Goal: Task Accomplishment & Management: Use online tool/utility

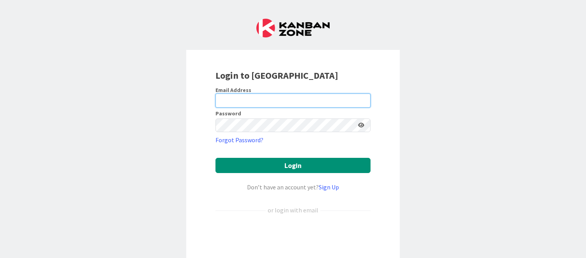
click at [250, 104] on input "email" at bounding box center [292, 100] width 155 height 14
type input "[EMAIL_ADDRESS][DOMAIN_NAME]"
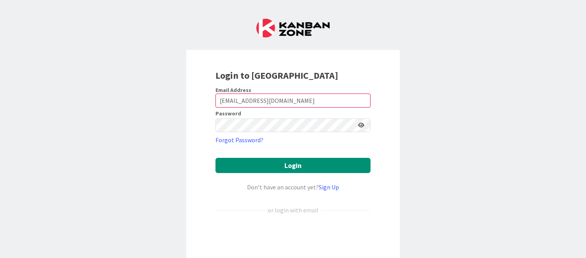
click at [215, 158] on button "Login" at bounding box center [292, 165] width 155 height 15
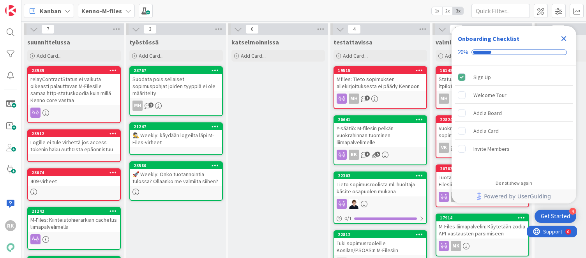
scroll to position [39, 0]
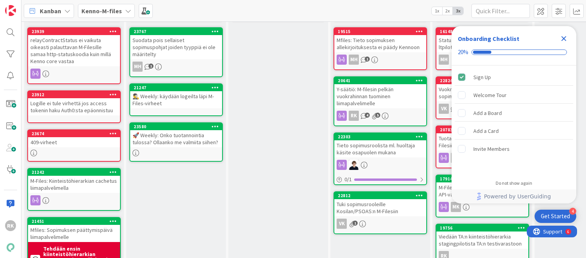
click at [565, 37] on icon "Close Checklist" at bounding box center [563, 38] width 5 height 5
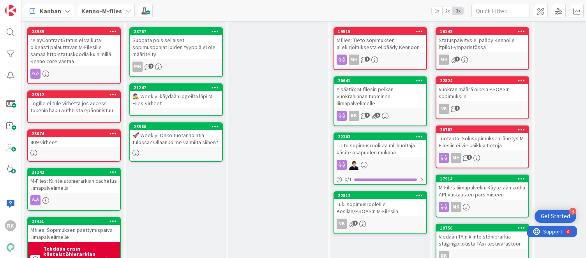
click at [386, 39] on div "Mfiles: Tieto sopimuksen allekirjoituksesta ei päädy Kennoon" at bounding box center [380, 43] width 92 height 17
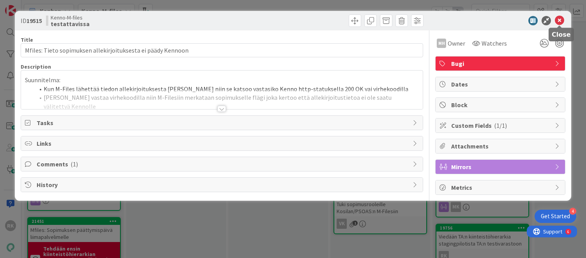
click at [557, 21] on icon at bounding box center [558, 20] width 9 height 9
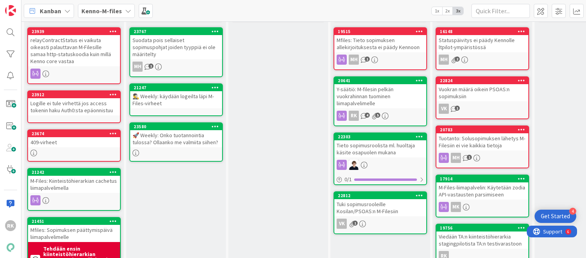
click at [170, 37] on div "Suodata pois sellaiset sopimuspohjat joiden tyyppiä ei ole määritelty" at bounding box center [176, 47] width 92 height 24
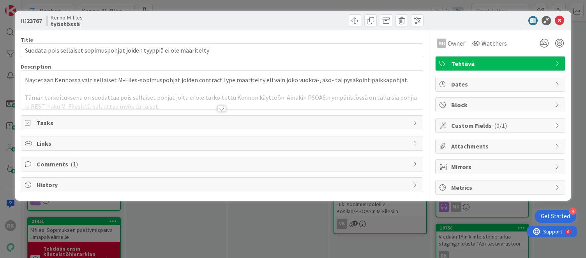
click at [223, 108] on div at bounding box center [221, 109] width 9 height 6
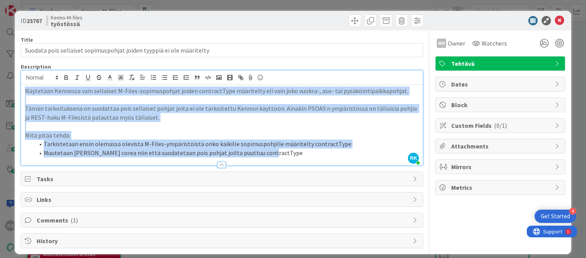
drag, startPoint x: 282, startPoint y: 155, endPoint x: 44, endPoint y: 99, distance: 244.7
click at [15, 89] on div "ID 23767 Kenno-M-files työstössä Title 69 / 128 Suodata pois sellaiset sopimusp…" at bounding box center [293, 132] width 556 height 243
click at [173, 118] on p "Tämän tarkoituksena on suodattaa pois sellaiset pohjat joita ei ole tarkoitettu…" at bounding box center [222, 113] width 394 height 18
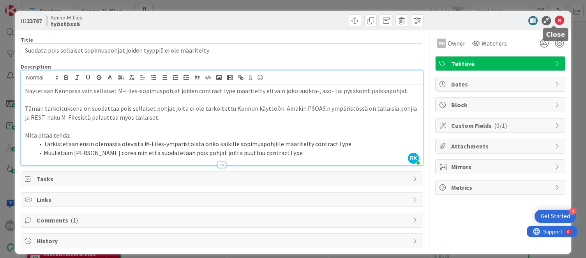
click at [554, 18] on icon at bounding box center [558, 20] width 9 height 9
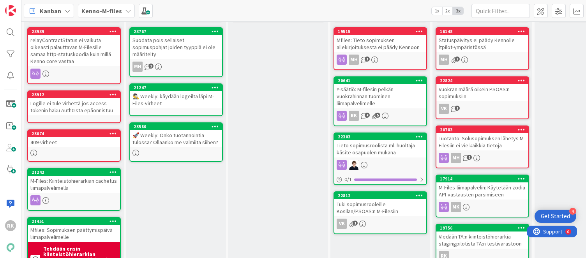
scroll to position [39, 0]
